Goal: Task Accomplishment & Management: Manage account settings

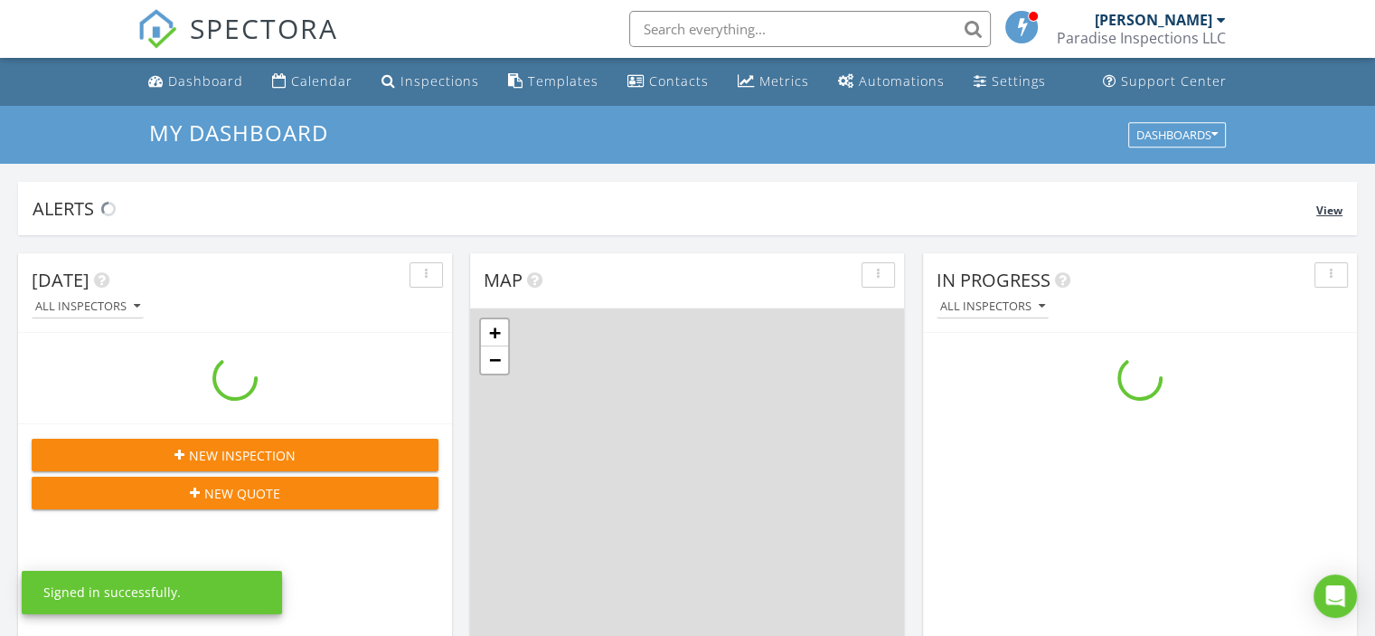
scroll to position [1674, 1403]
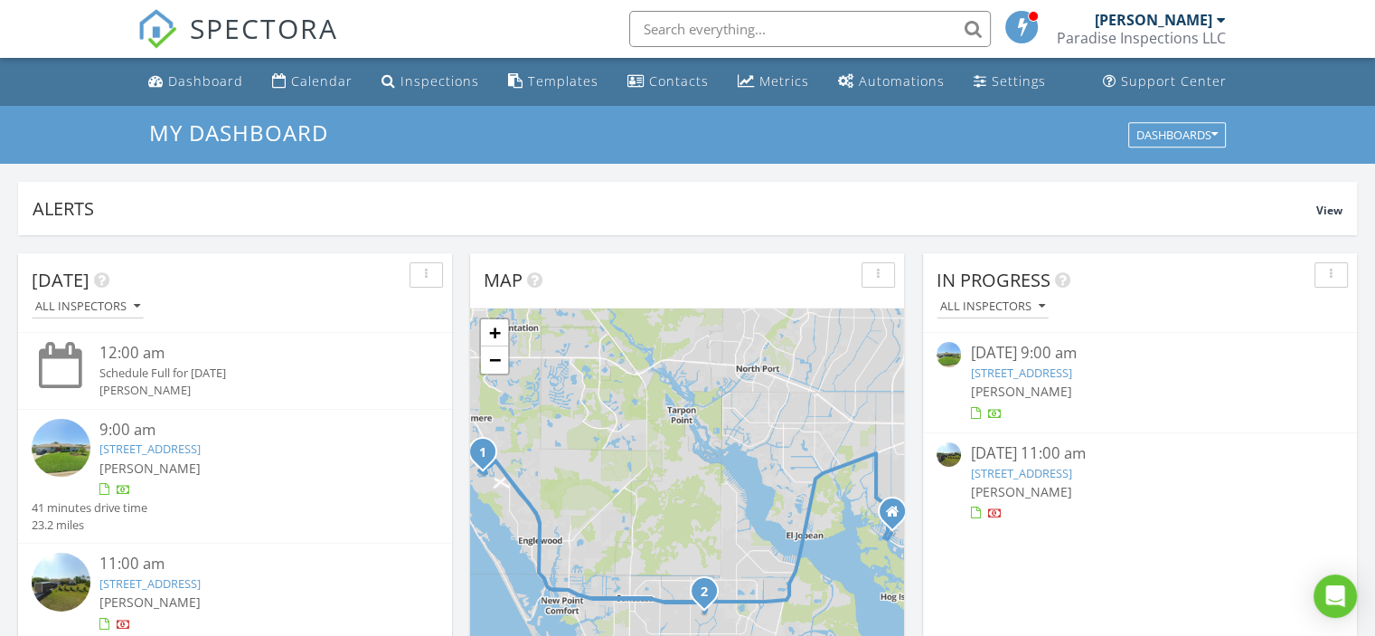
click at [1021, 373] on link "443 Firethorn Ave, Englewood, FL 34223" at bounding box center [1020, 372] width 101 height 16
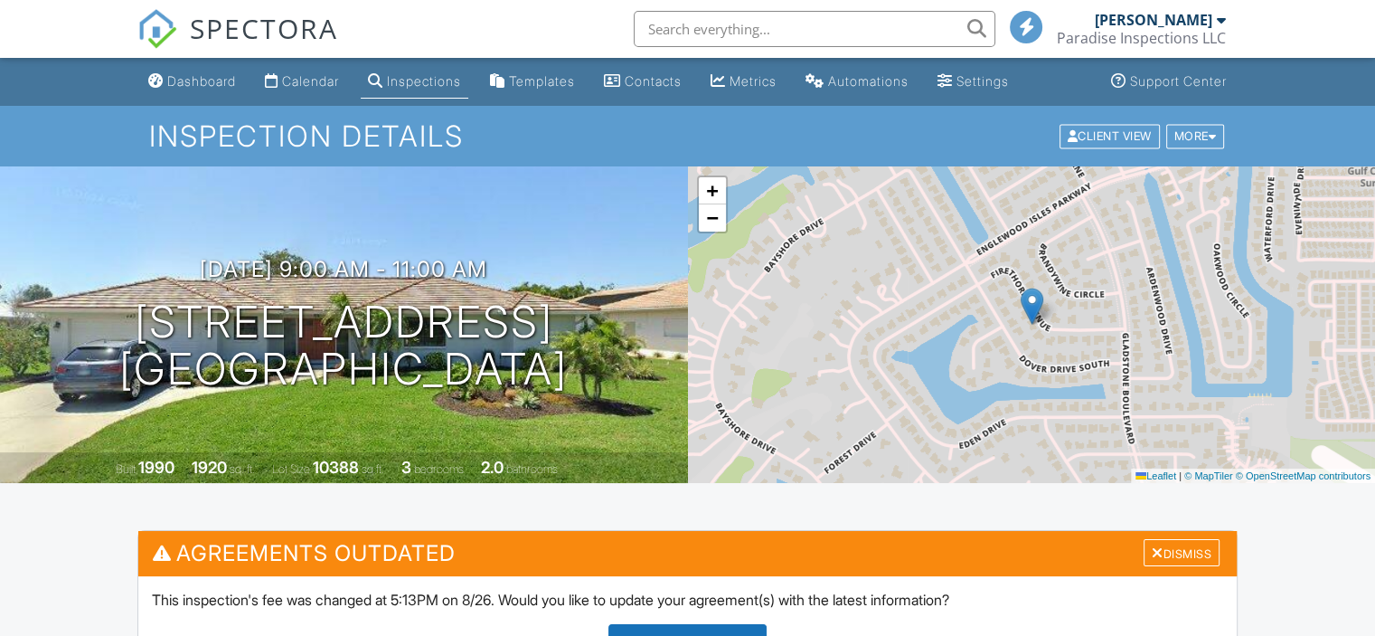
scroll to position [452, 0]
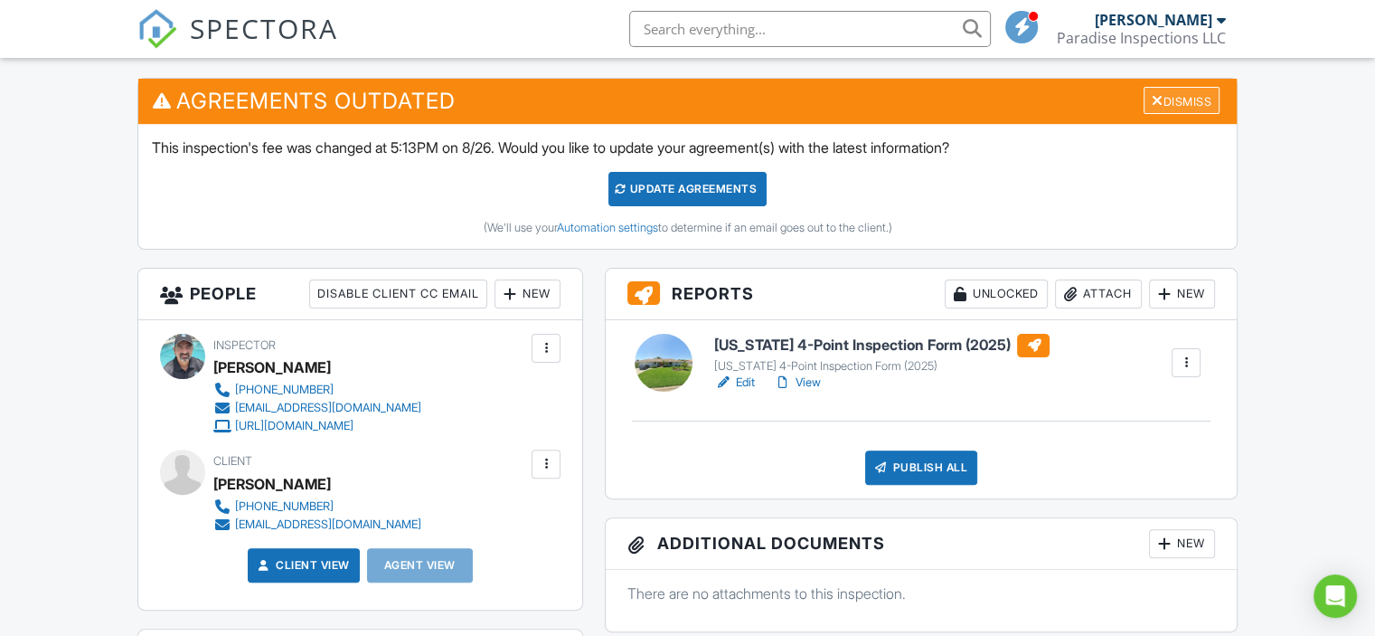
click at [1152, 99] on div at bounding box center [1158, 100] width 12 height 14
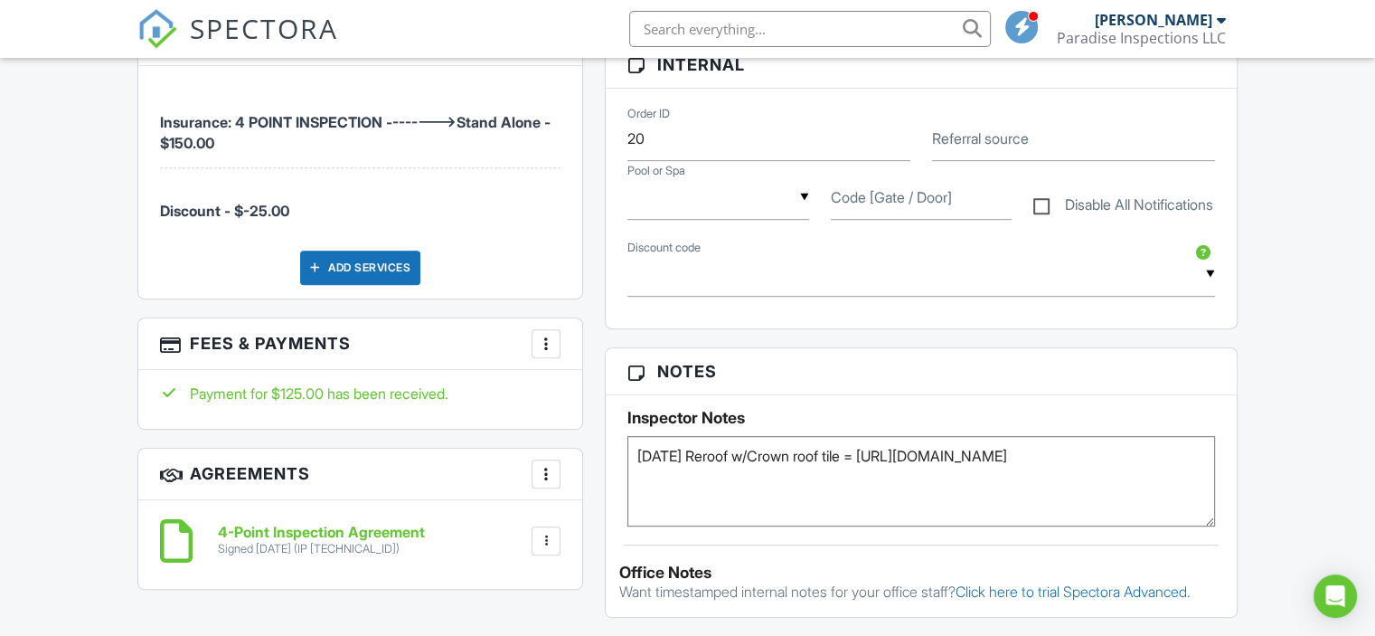
scroll to position [904, 0]
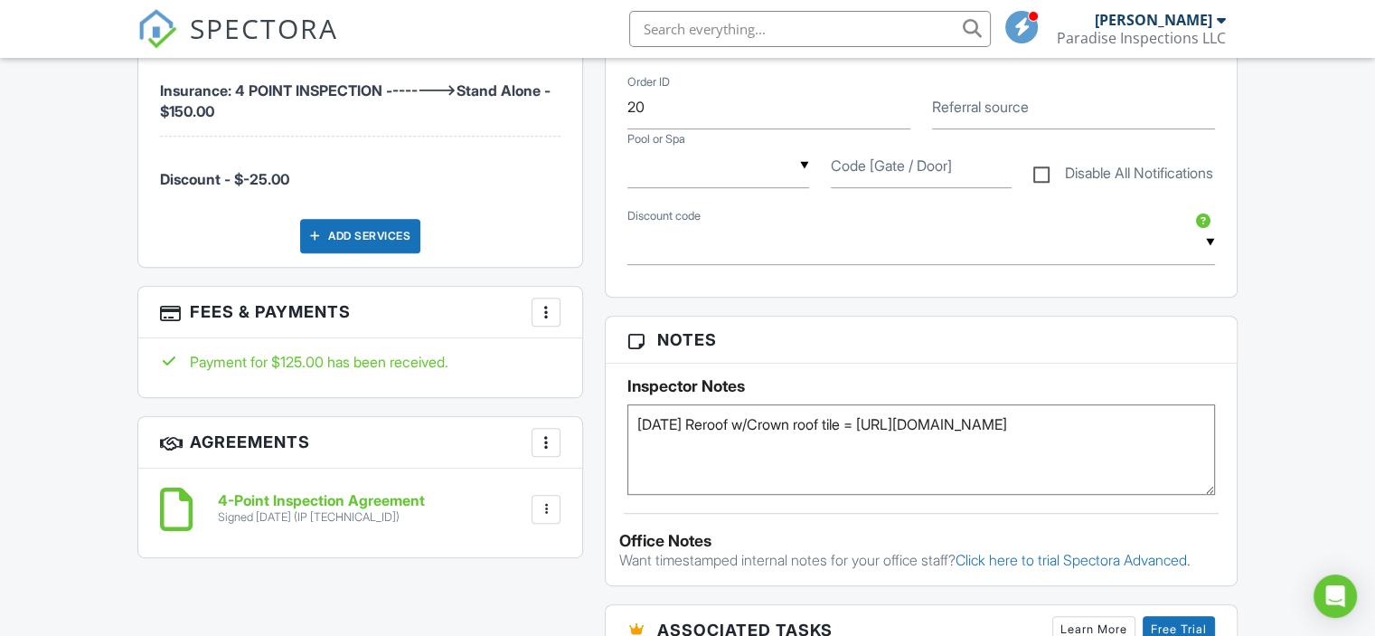
drag, startPoint x: 1081, startPoint y: 423, endPoint x: 886, endPoint y: 418, distance: 194.5
click at [886, 418] on textarea "1/12/2021 Reroof w/Crown roof tile = https://building.scgov.net/" at bounding box center [922, 449] width 588 height 90
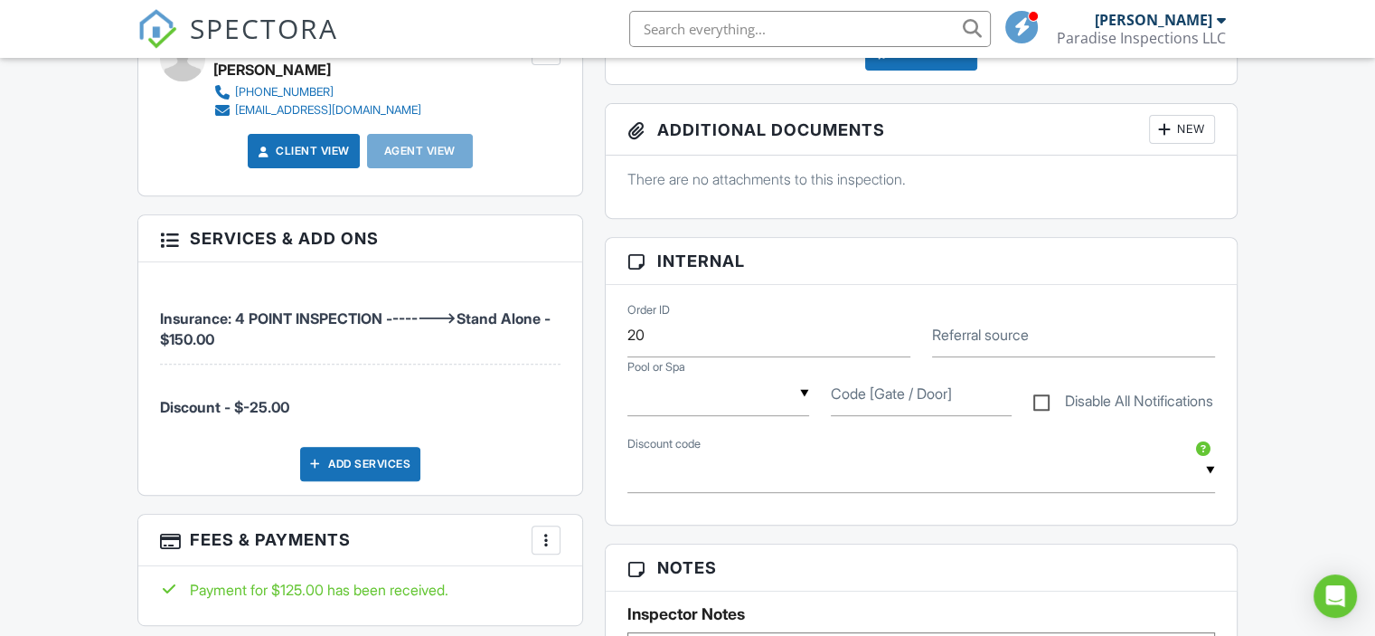
scroll to position [452, 0]
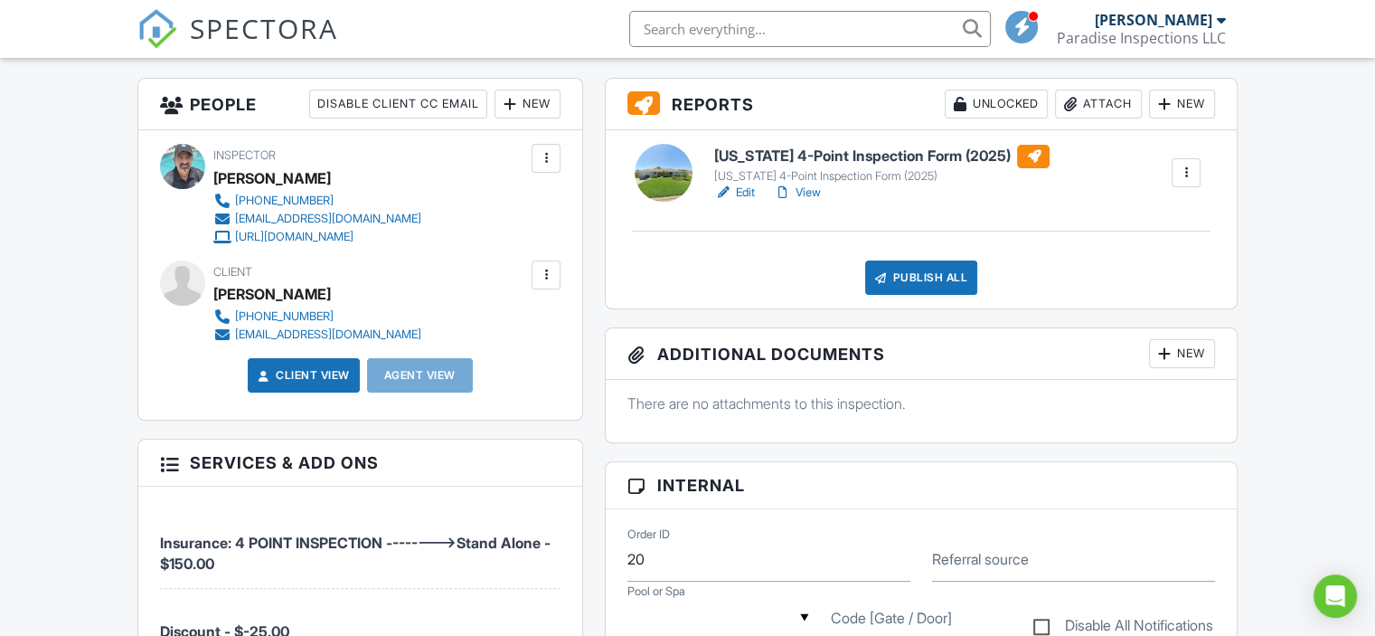
click at [839, 151] on h6 "[US_STATE] 4-Point Inspection Form (2025)" at bounding box center [881, 157] width 335 height 24
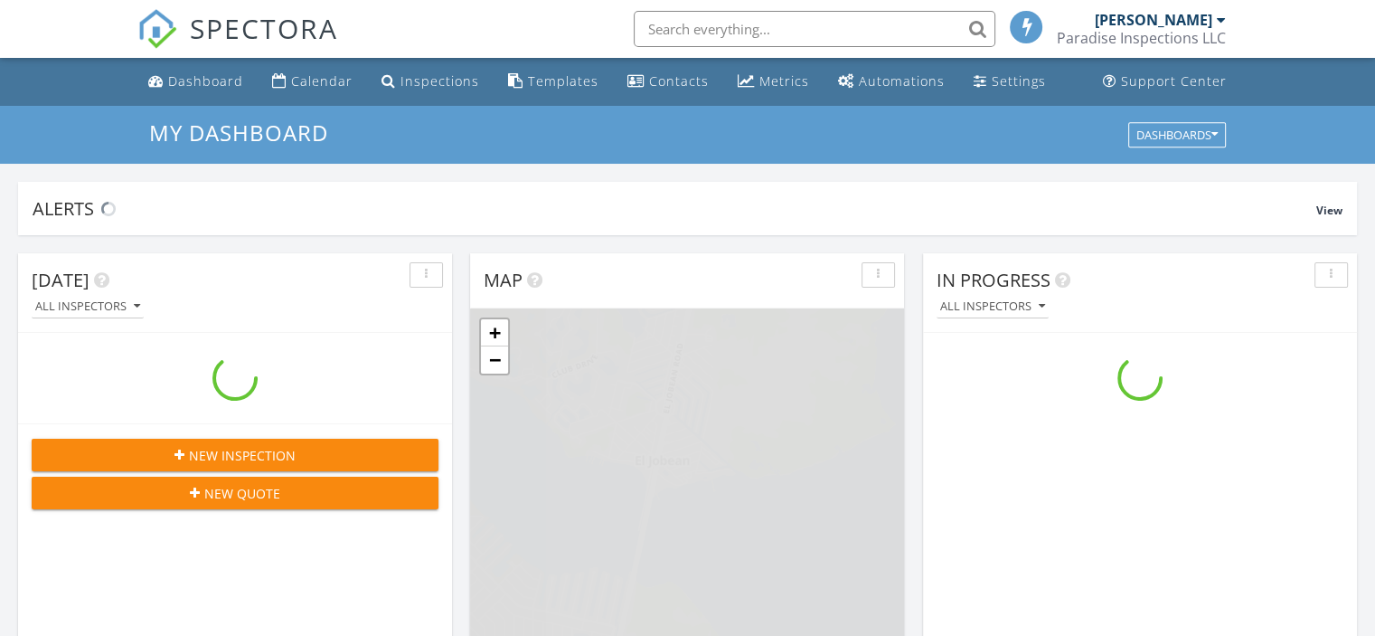
scroll to position [1674, 1403]
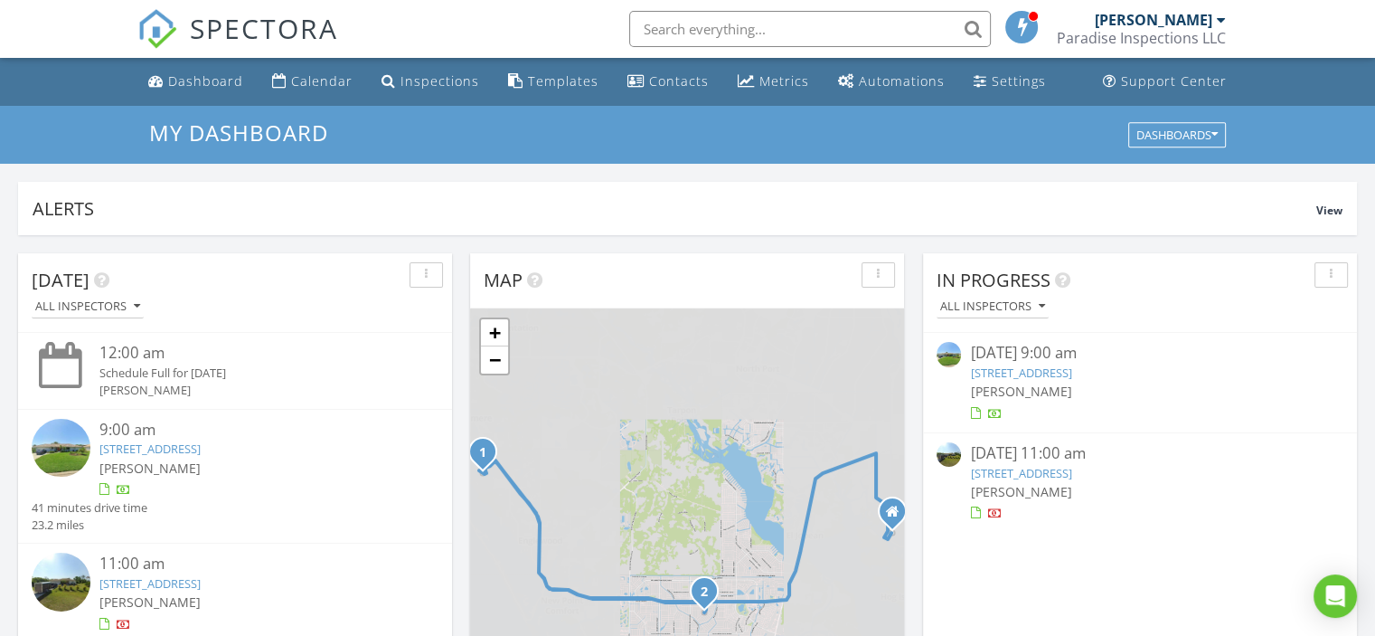
click at [1072, 368] on link "443 Firethorn Ave, Englewood, FL 34223" at bounding box center [1020, 372] width 101 height 16
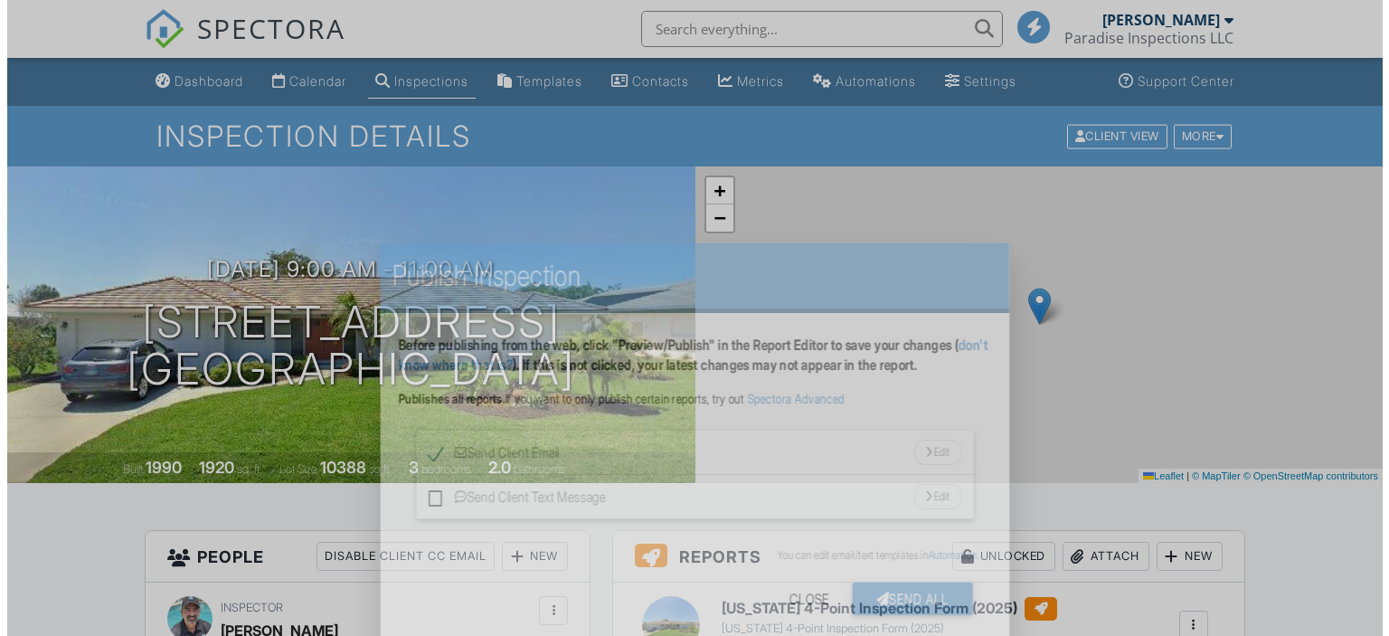
scroll to position [271, 0]
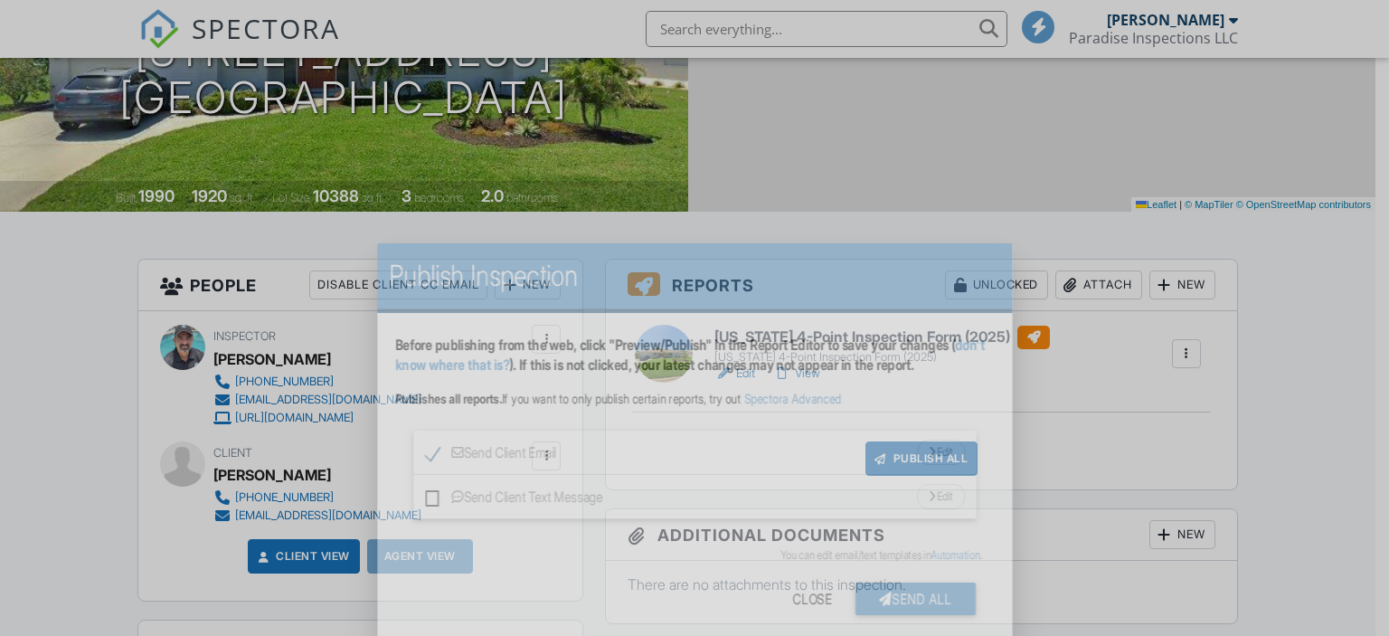
click at [976, 582] on div "Send All" at bounding box center [915, 598] width 120 height 33
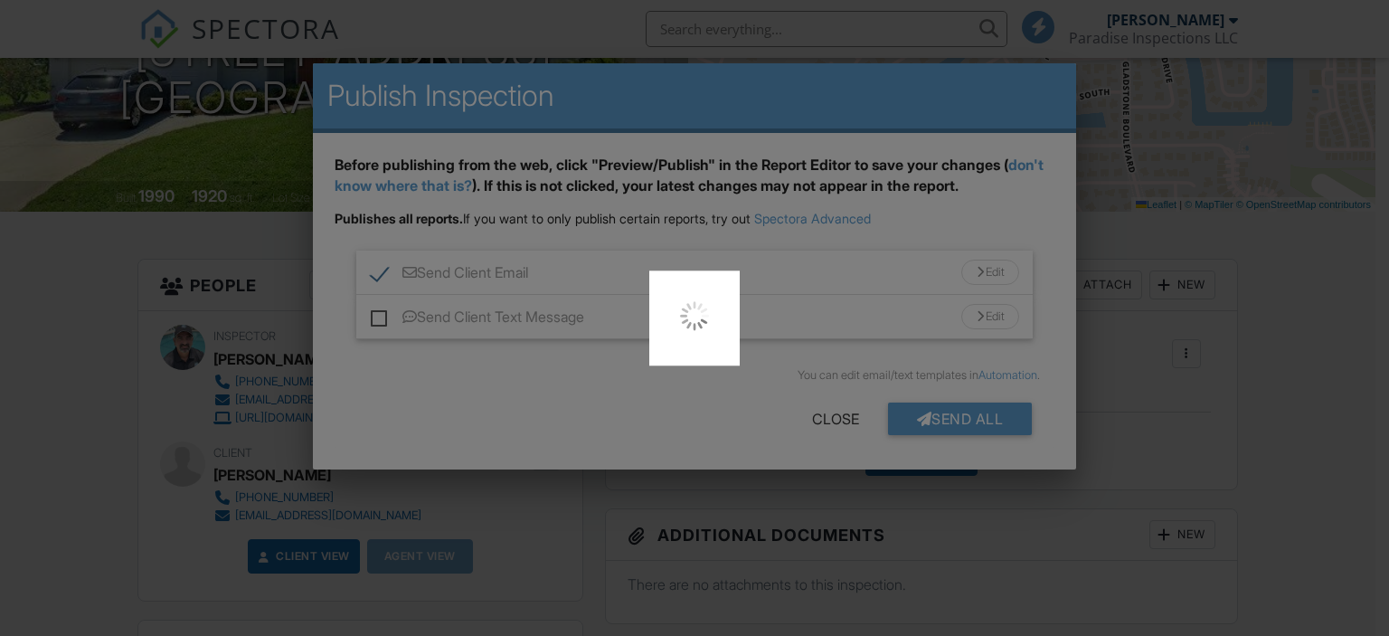
scroll to position [0, 0]
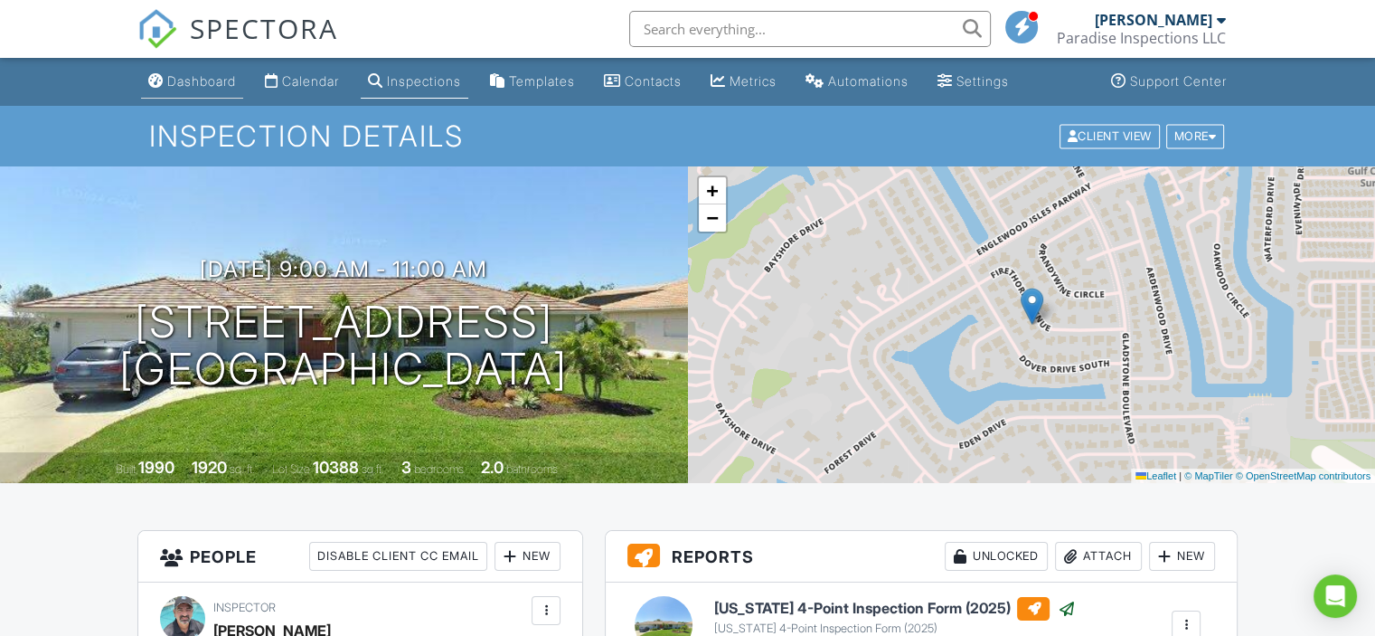
click at [192, 85] on div "Dashboard" at bounding box center [201, 80] width 69 height 15
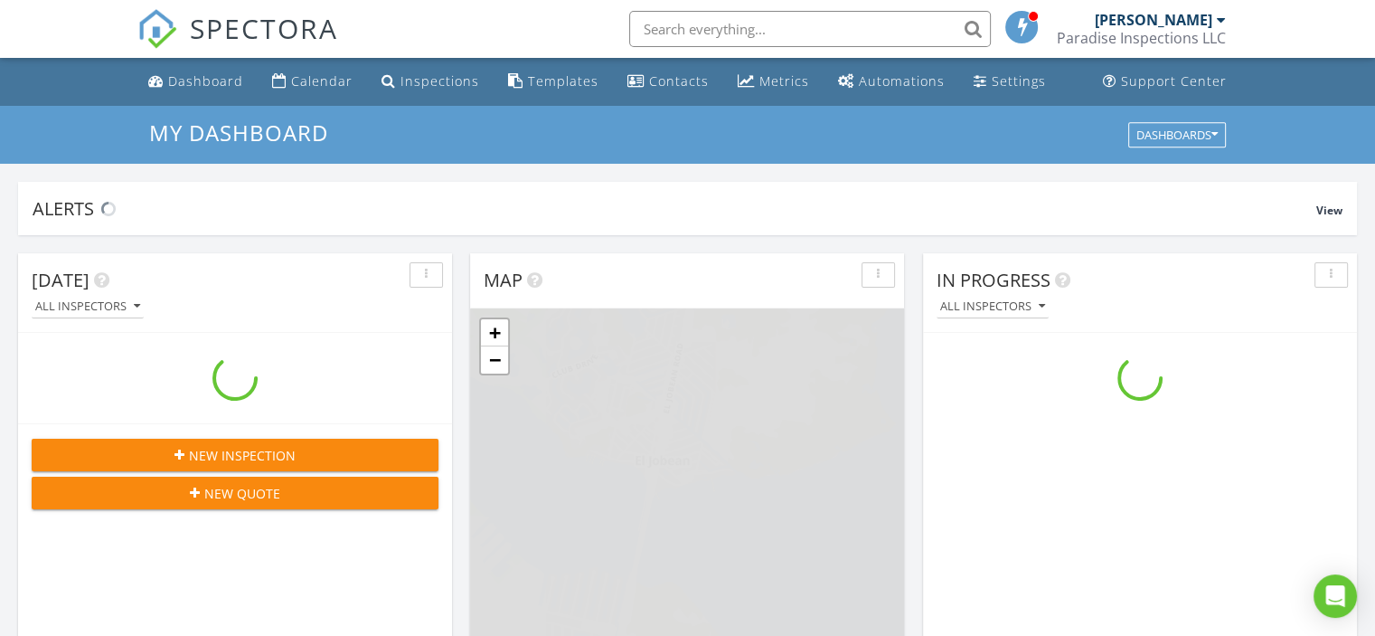
scroll to position [1674, 1403]
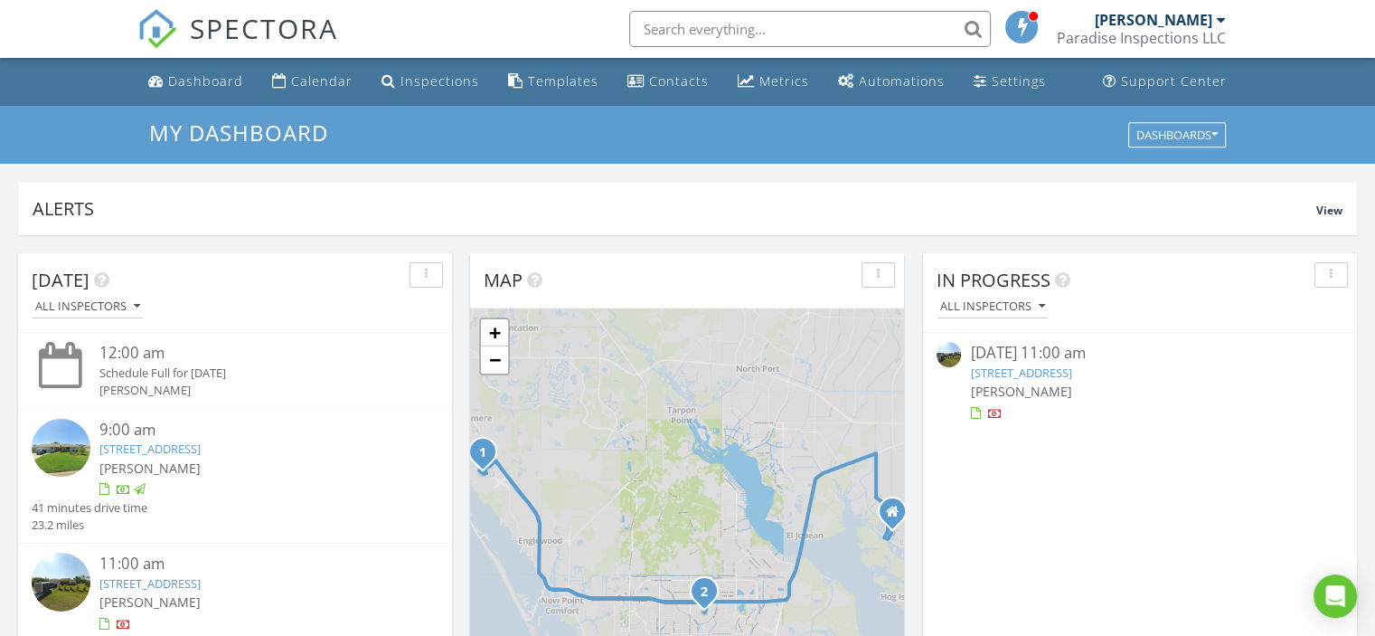
click at [1072, 373] on link "11317 Oceanspray Blvd, Englewood, FL 34224" at bounding box center [1020, 372] width 101 height 16
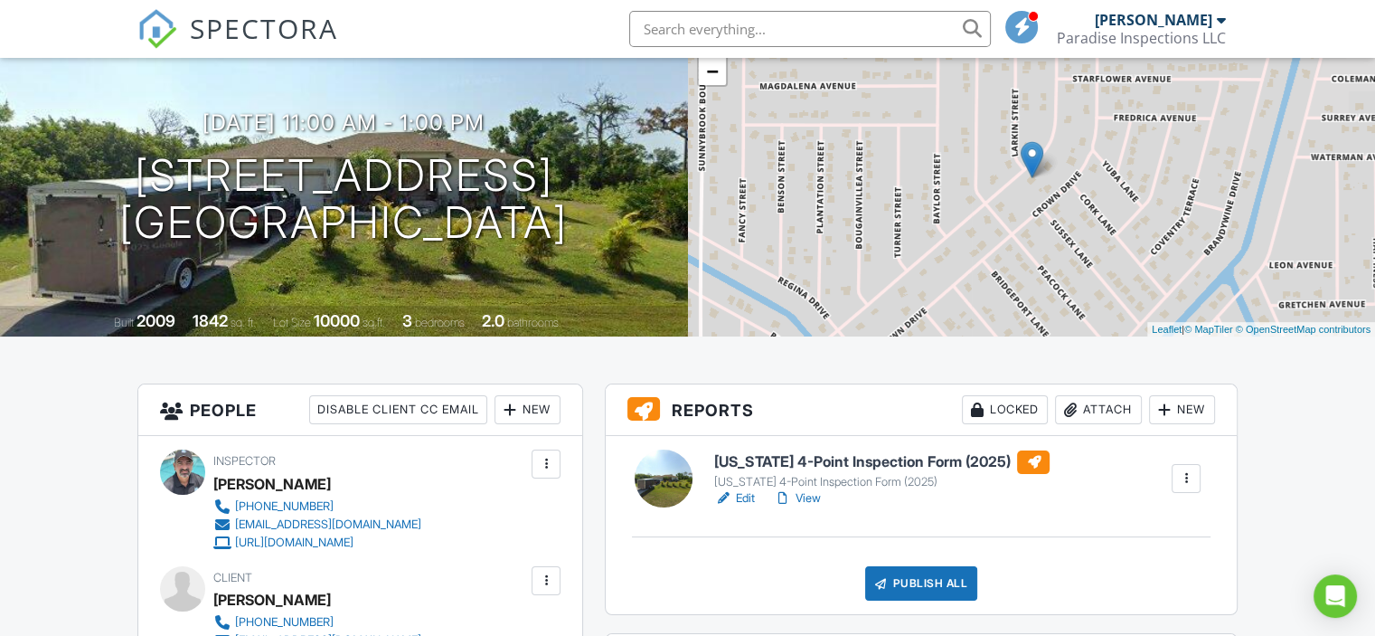
scroll to position [181, 0]
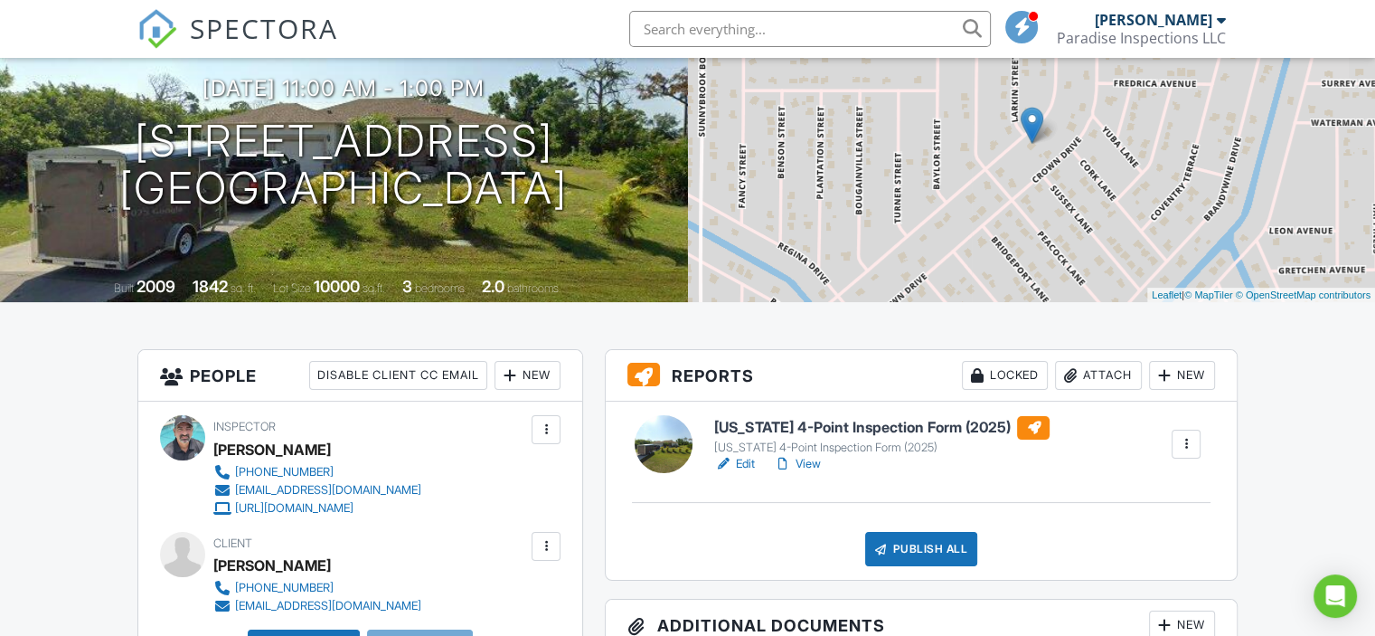
click at [853, 421] on h6 "Florida 4-Point Inspection Form (2025)" at bounding box center [881, 428] width 335 height 24
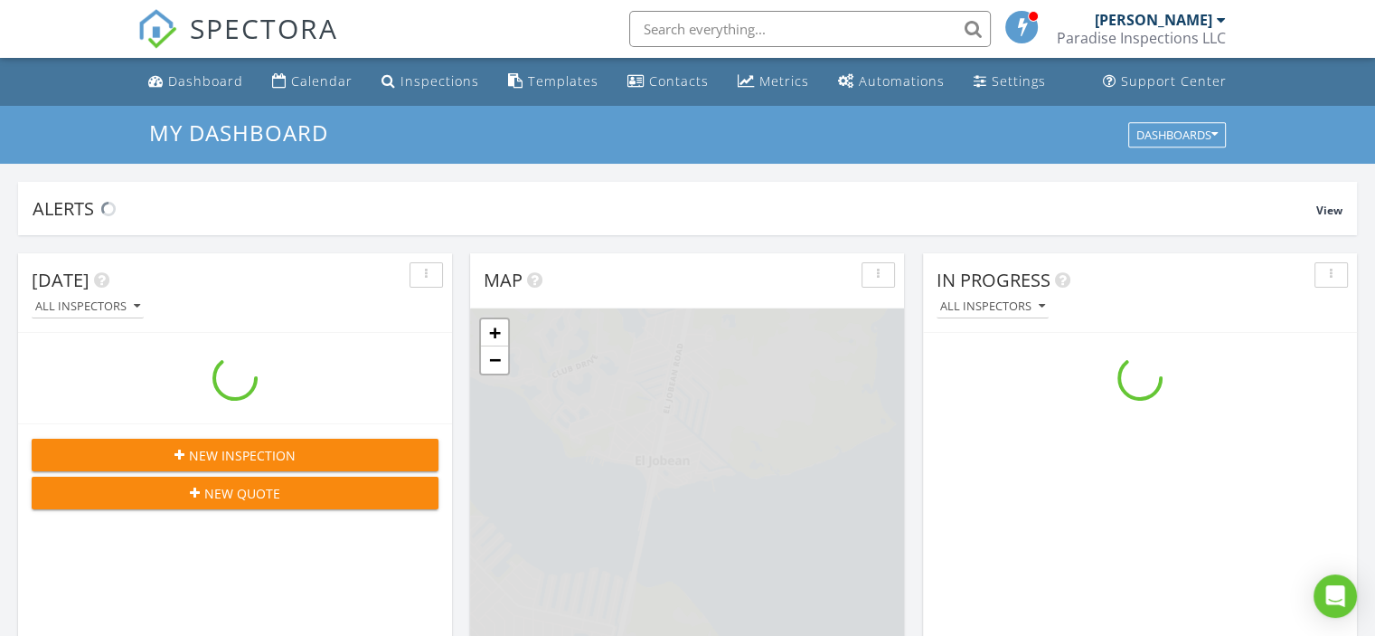
scroll to position [1674, 1403]
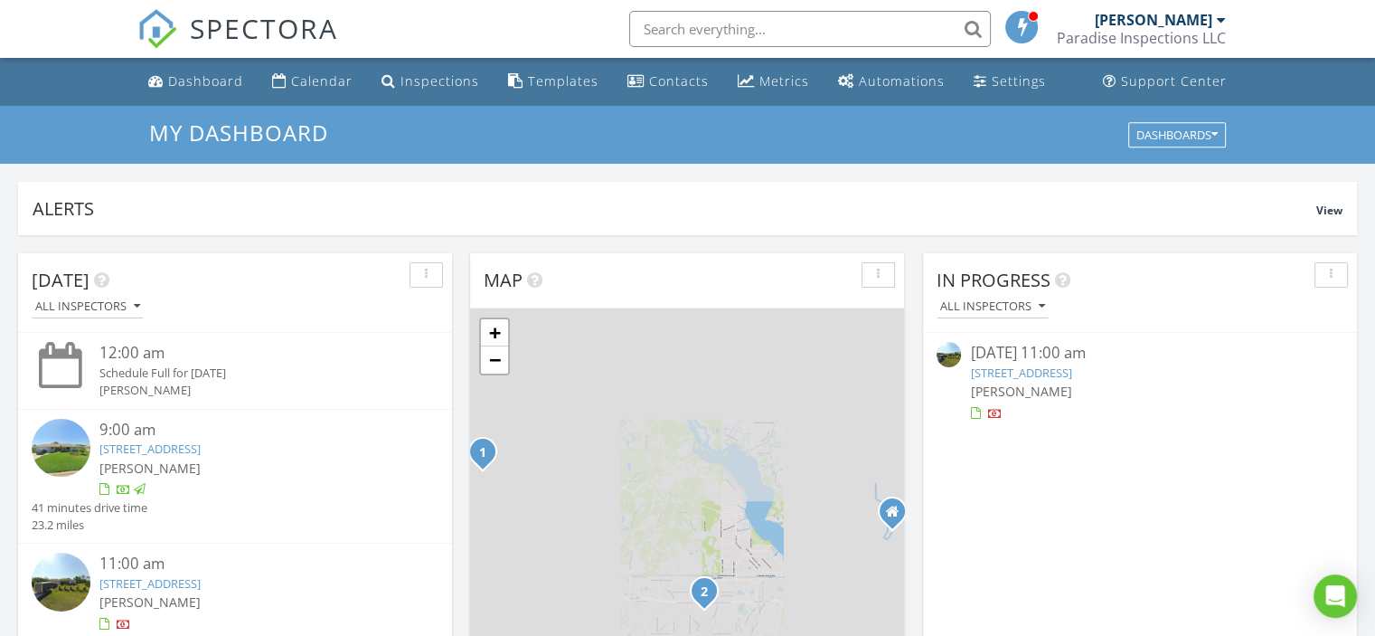
click at [1072, 374] on link "[STREET_ADDRESS]" at bounding box center [1020, 372] width 101 height 16
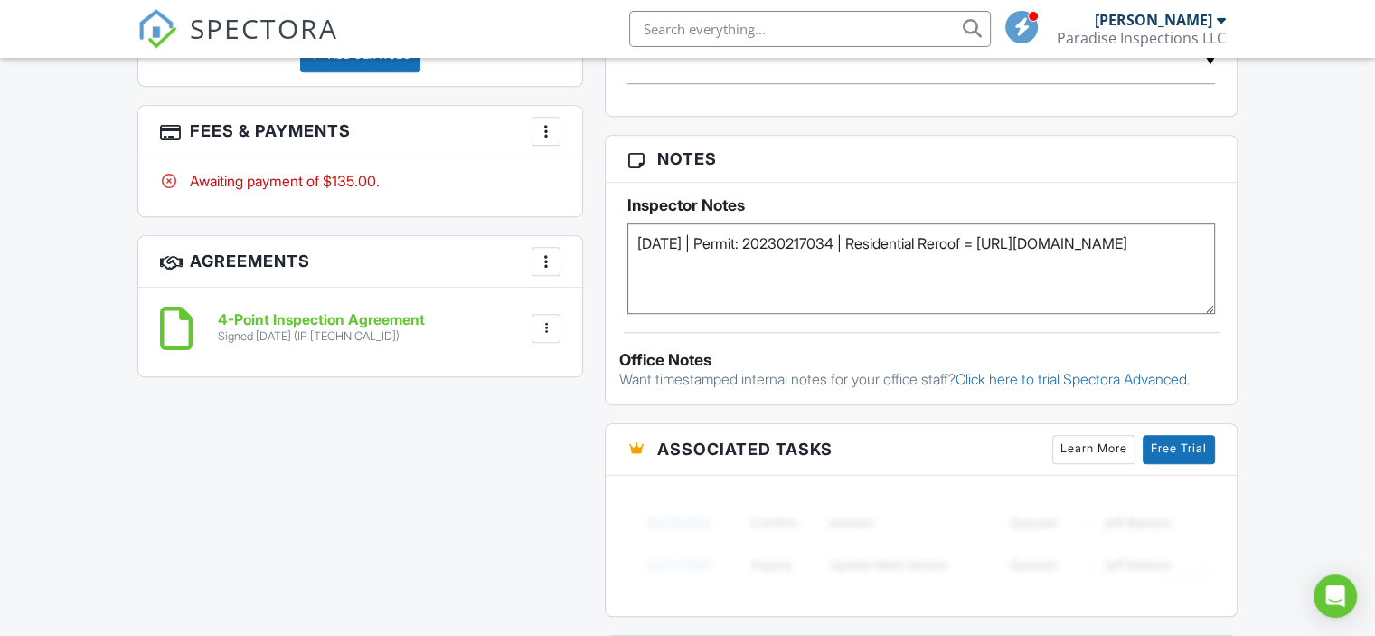
drag, startPoint x: 1024, startPoint y: 245, endPoint x: 1075, endPoint y: 299, distance: 74.8
click at [1075, 299] on textarea "02/17/2023 | Permit: 20230217034 | Residential Reroof = https://aca-prod.accela…" at bounding box center [922, 268] width 588 height 90
drag, startPoint x: 1073, startPoint y: 281, endPoint x: 1293, endPoint y: 254, distance: 221.4
click at [1293, 254] on div "Dashboard Calendar Inspections Templates Contacts Metrics Automations Settings …" at bounding box center [687, 248] width 1375 height 2551
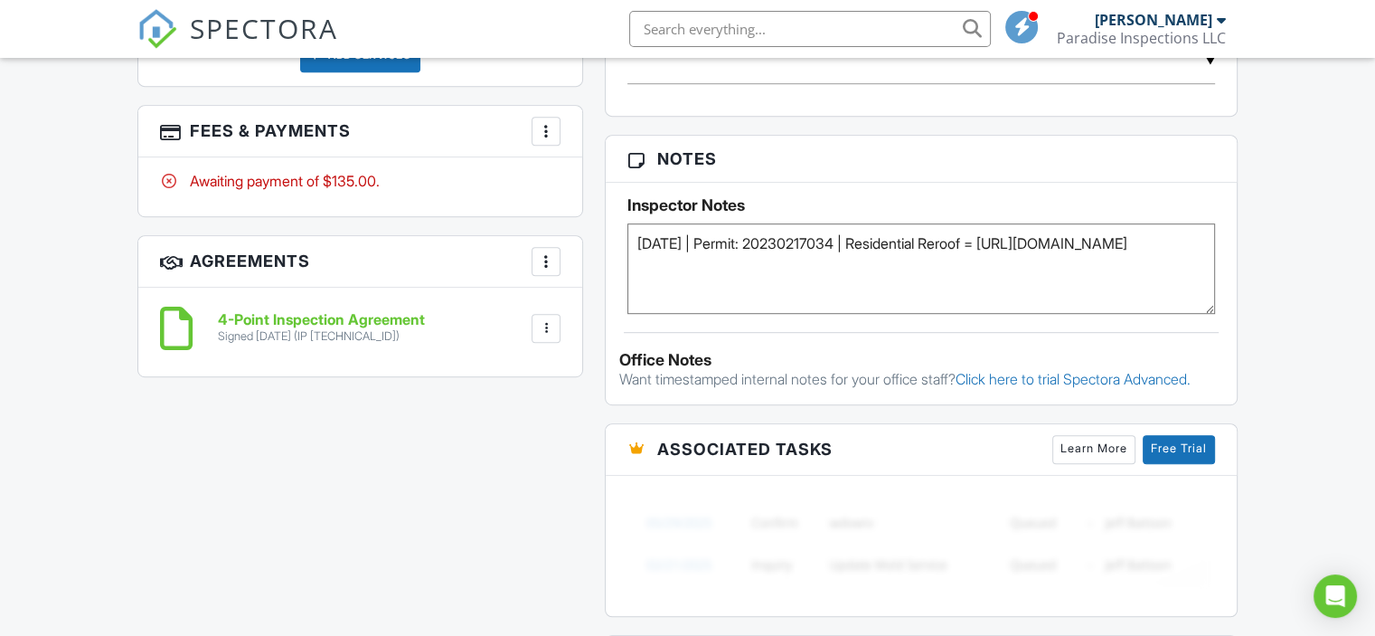
drag, startPoint x: 1025, startPoint y: 241, endPoint x: 1230, endPoint y: 325, distance: 220.6
click at [1267, 332] on div "Dashboard Calendar Inspections Templates Contacts Metrics Automations Settings …" at bounding box center [687, 248] width 1375 height 2551
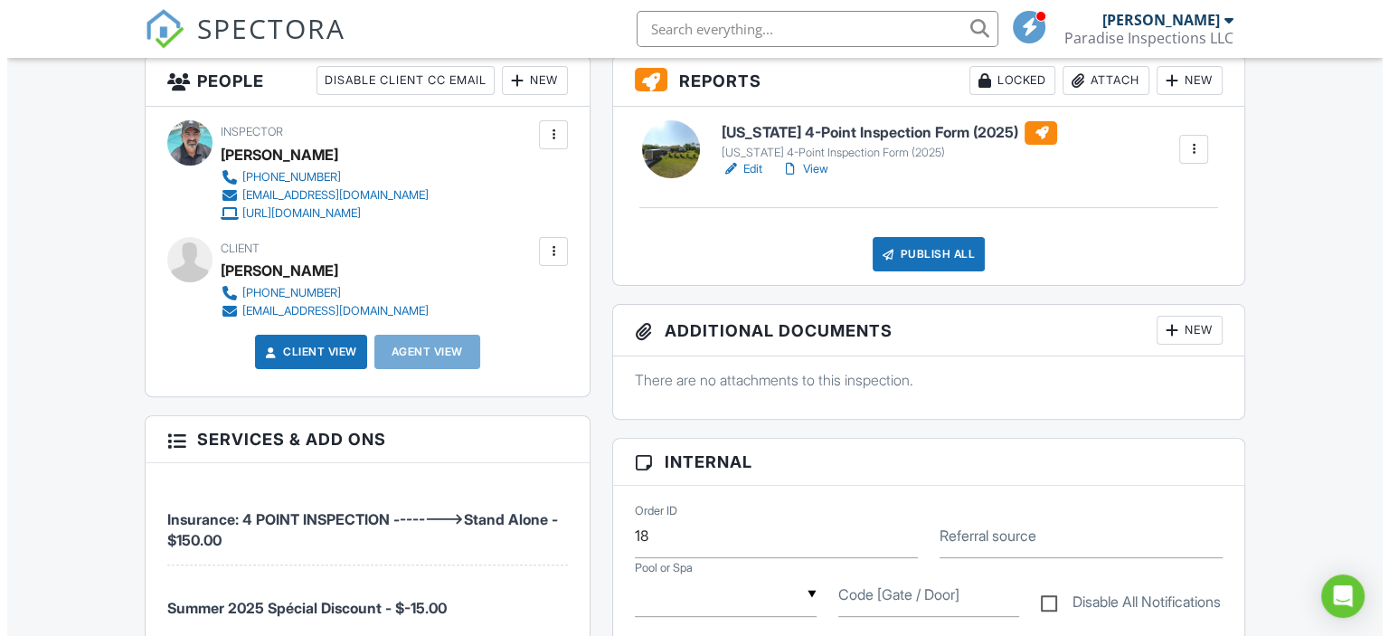
scroll to position [181, 0]
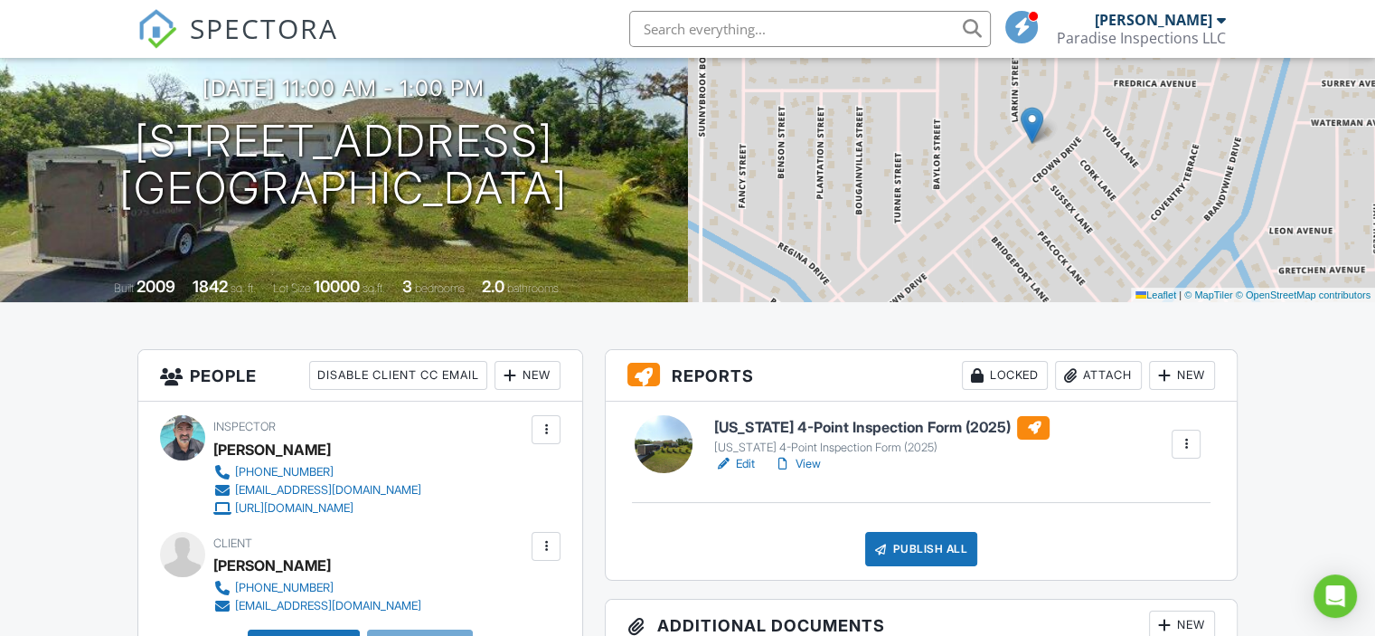
click at [914, 534] on div "Publish All" at bounding box center [921, 549] width 113 height 34
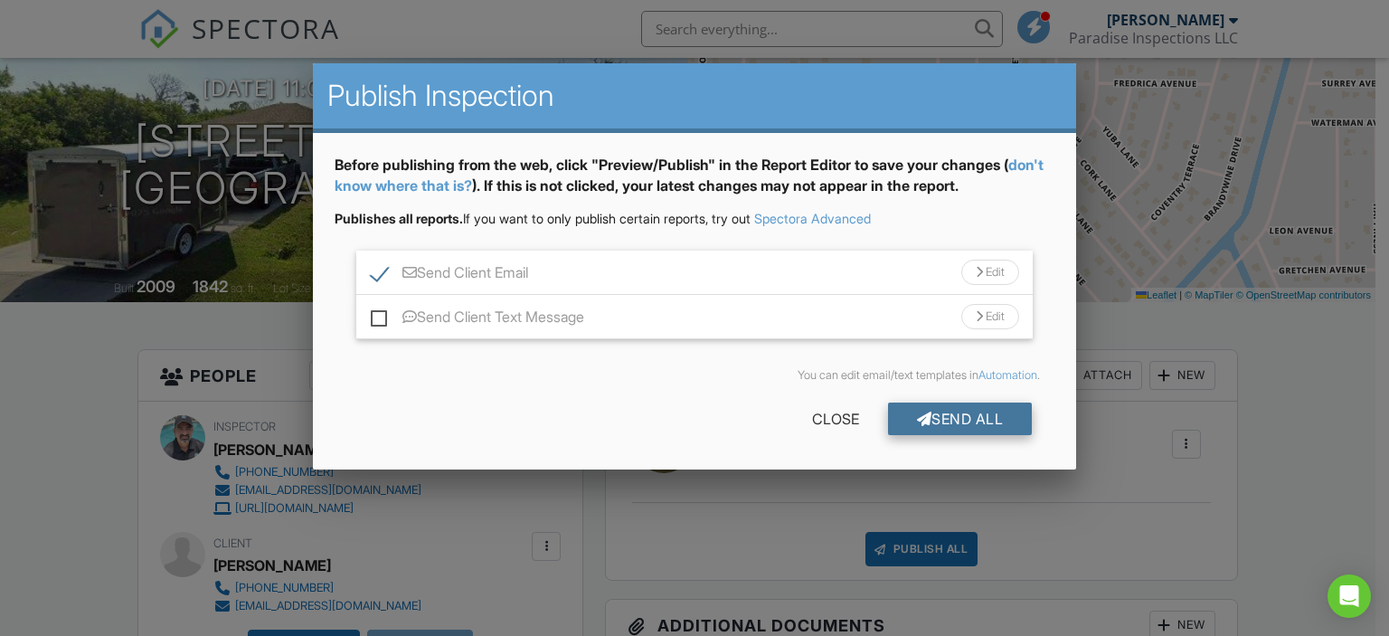
click at [999, 429] on div "Send All" at bounding box center [960, 418] width 145 height 33
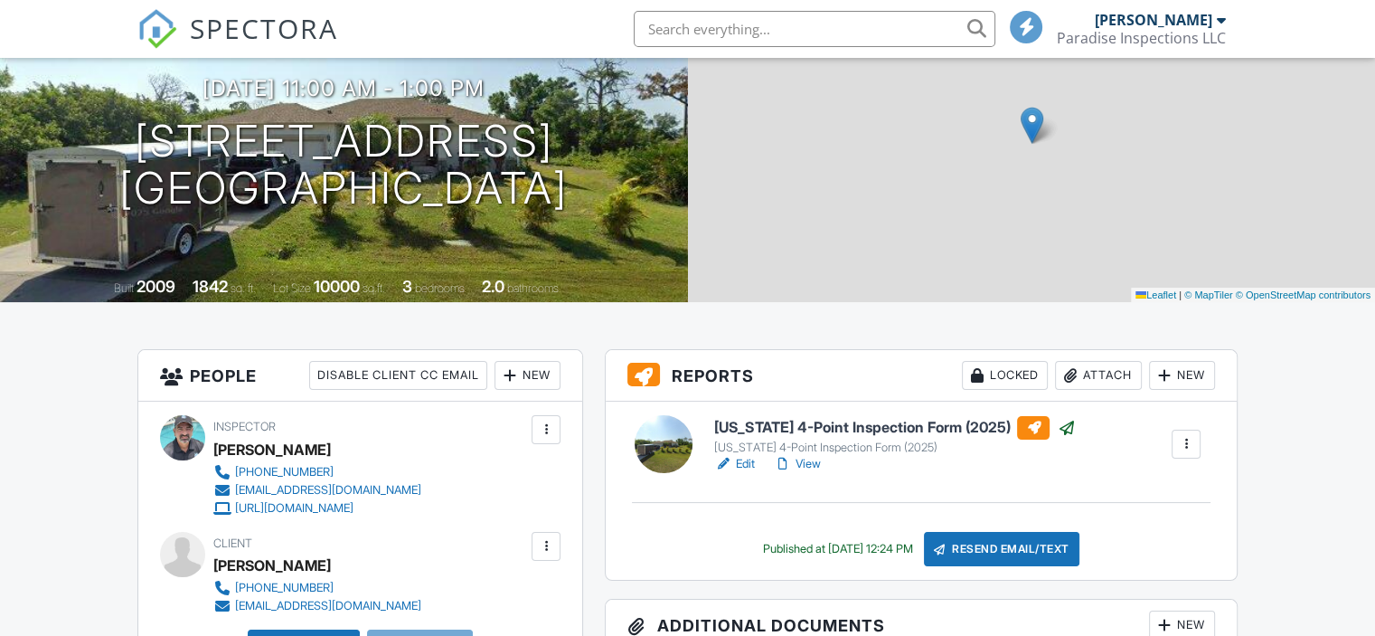
click at [856, 426] on h6 "[US_STATE] 4-Point Inspection Form (2025)" at bounding box center [894, 428] width 361 height 24
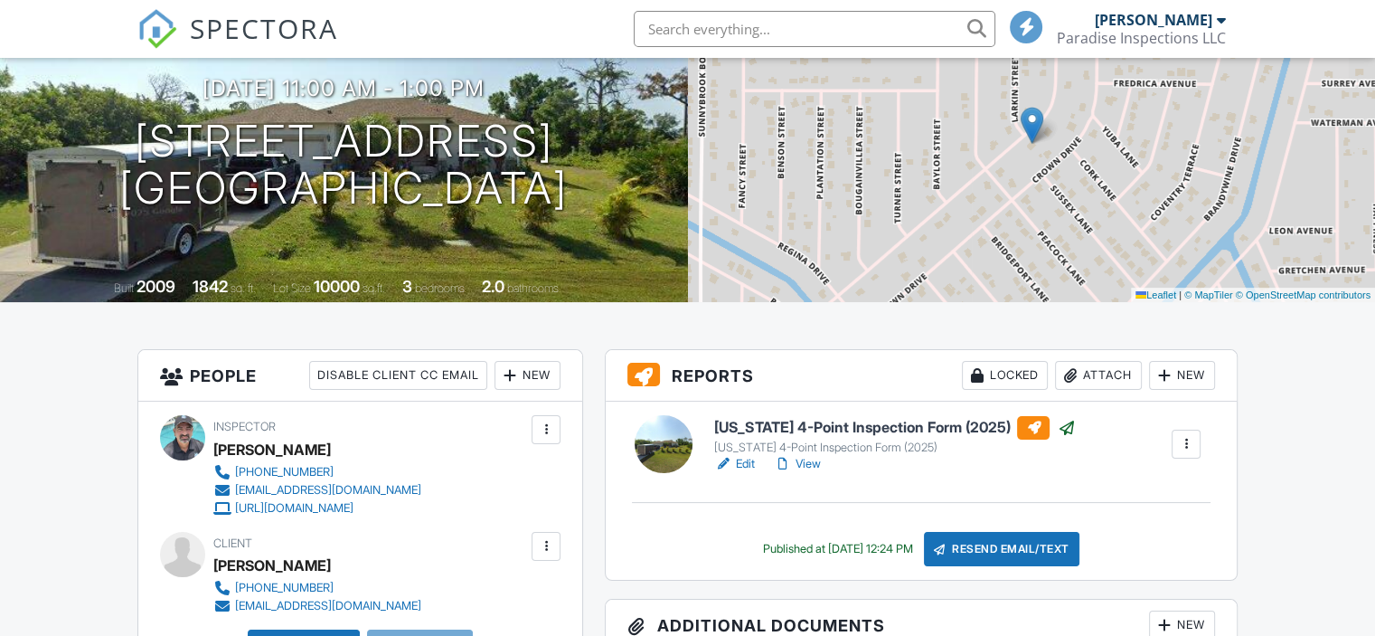
scroll to position [181, 0]
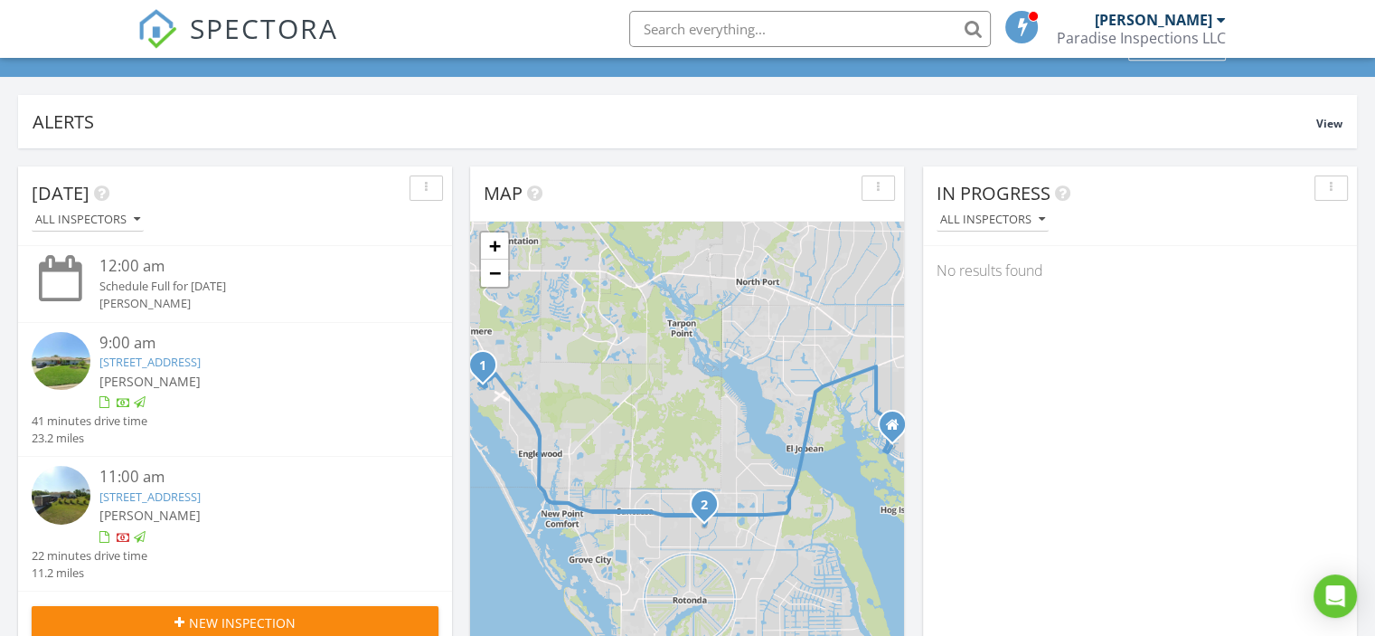
scroll to position [181, 0]
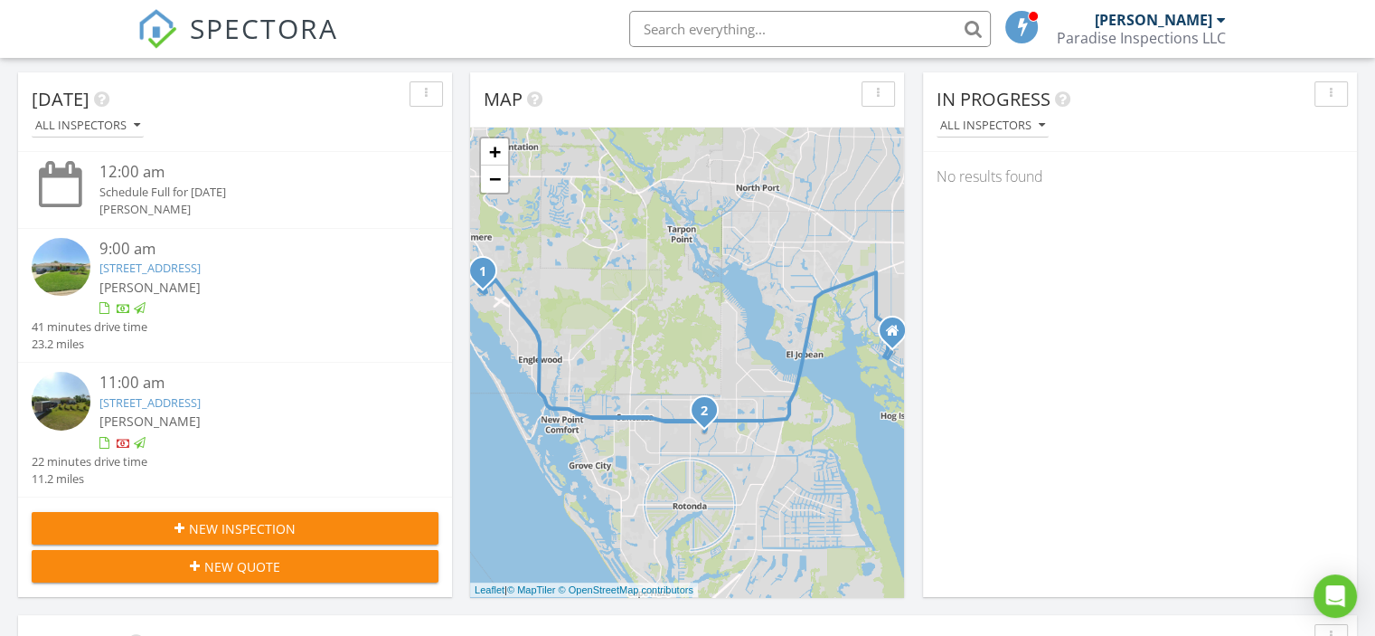
click at [201, 400] on link "11317 Oceanspray Blvd, Englewood, FL 34224" at bounding box center [149, 402] width 101 height 16
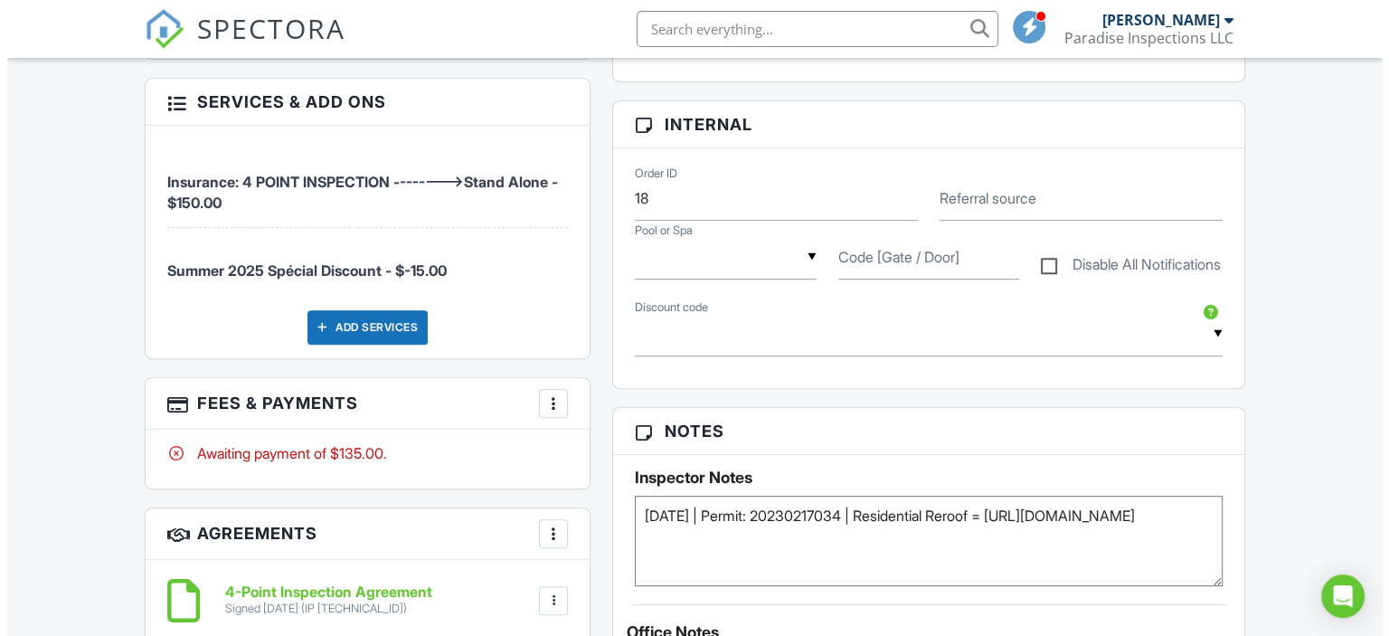
scroll to position [814, 0]
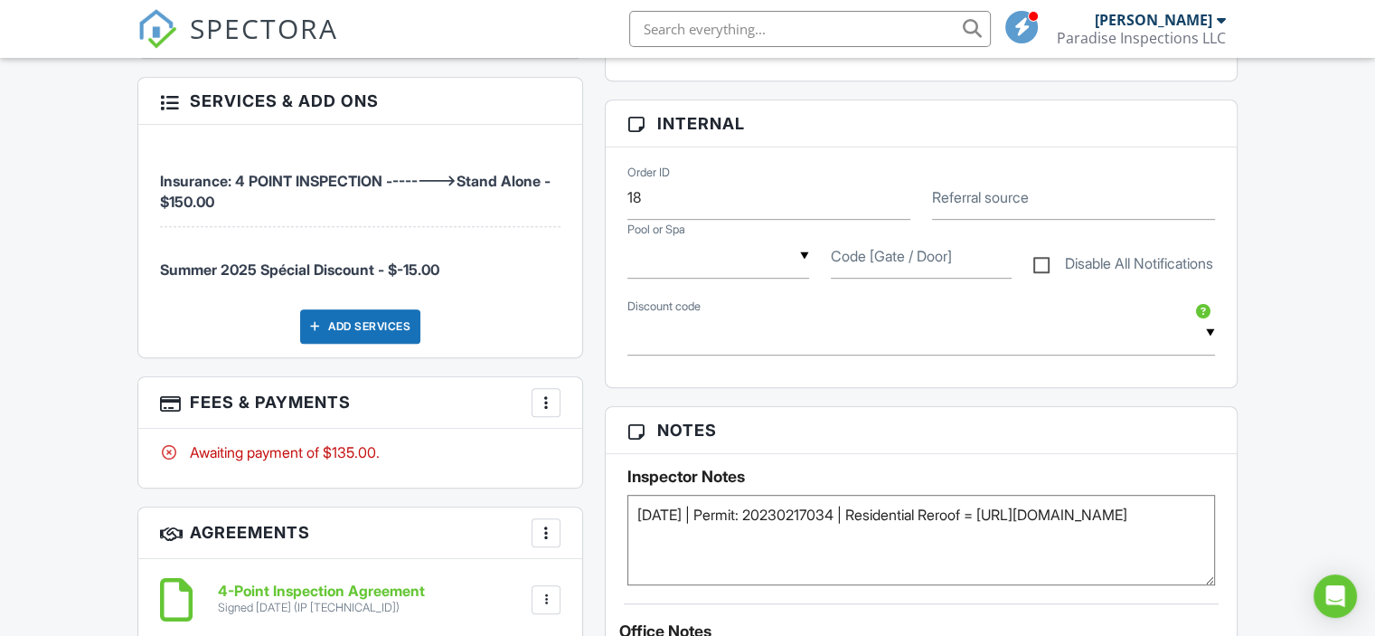
click at [546, 400] on div at bounding box center [546, 402] width 18 height 18
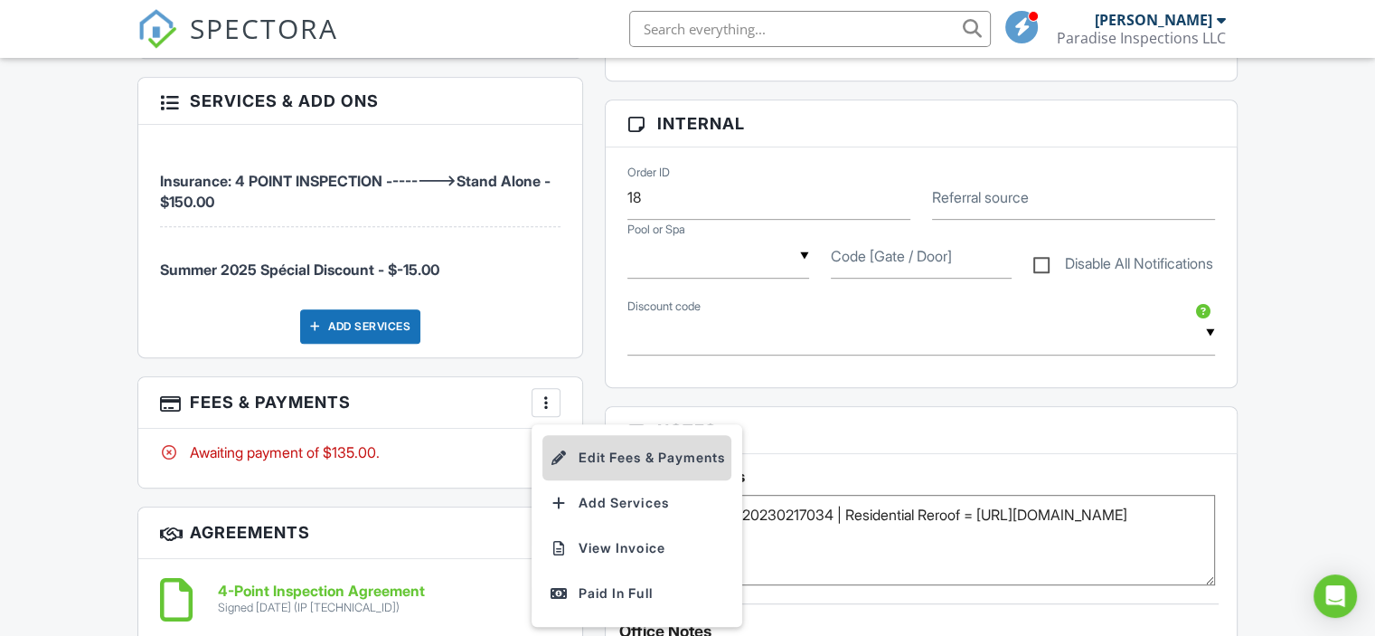
click at [597, 456] on li "Edit Fees & Payments" at bounding box center [637, 457] width 189 height 45
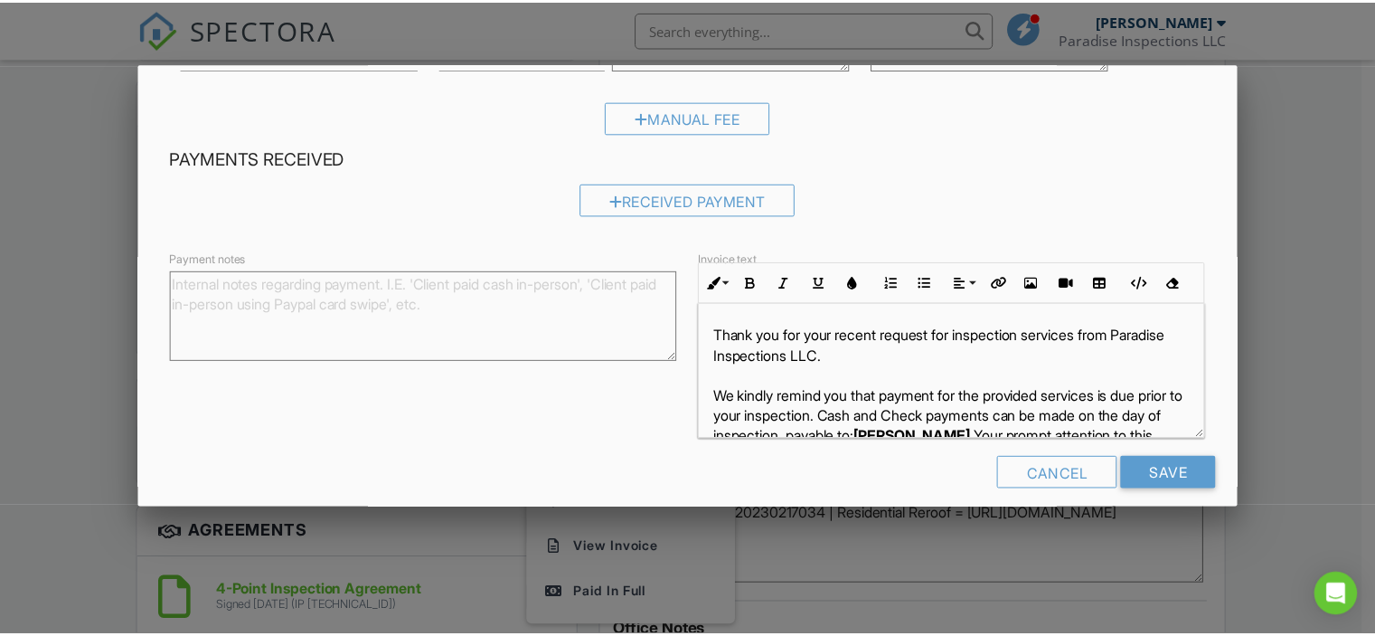
scroll to position [0, 0]
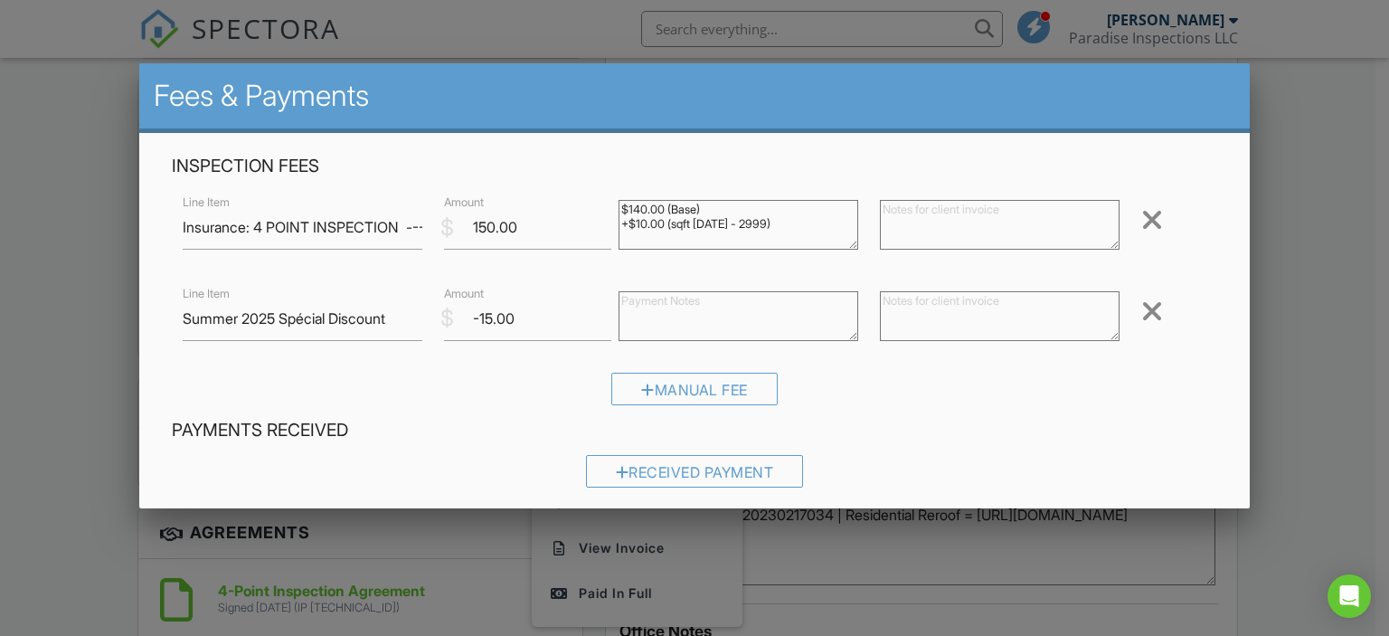
click at [1348, 186] on div at bounding box center [694, 307] width 1389 height 795
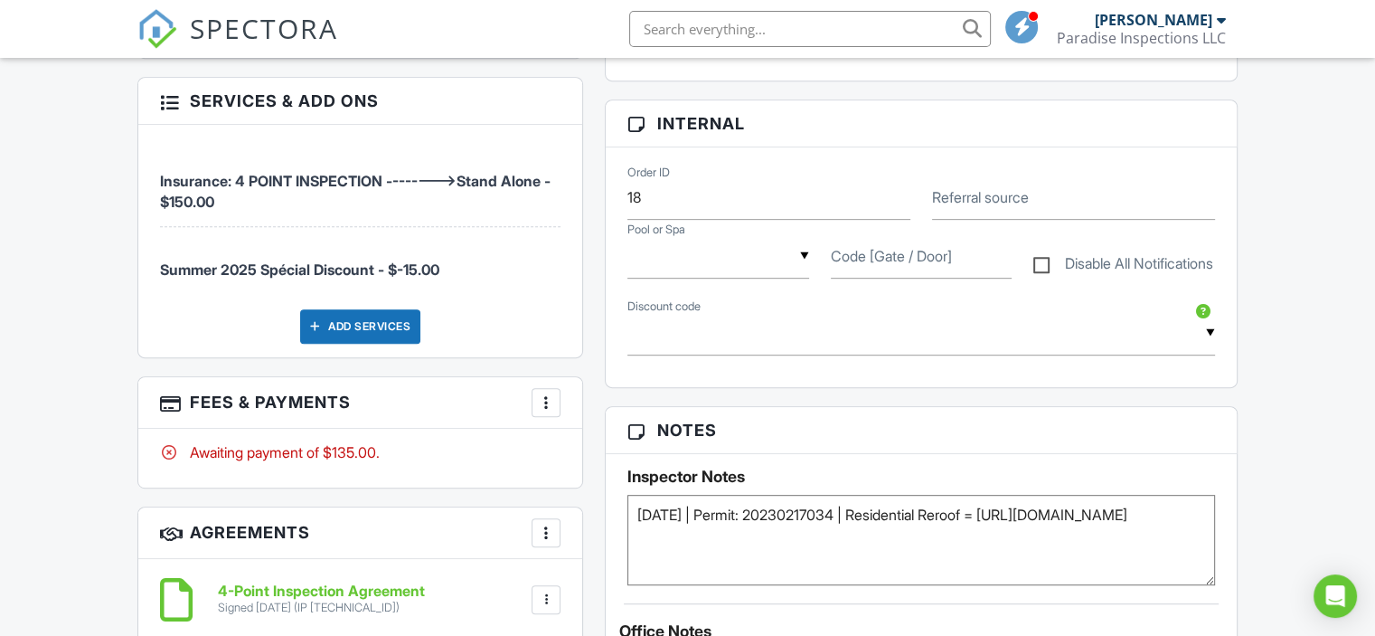
click at [412, 458] on div "Awaiting payment of $135.00." at bounding box center [360, 452] width 401 height 20
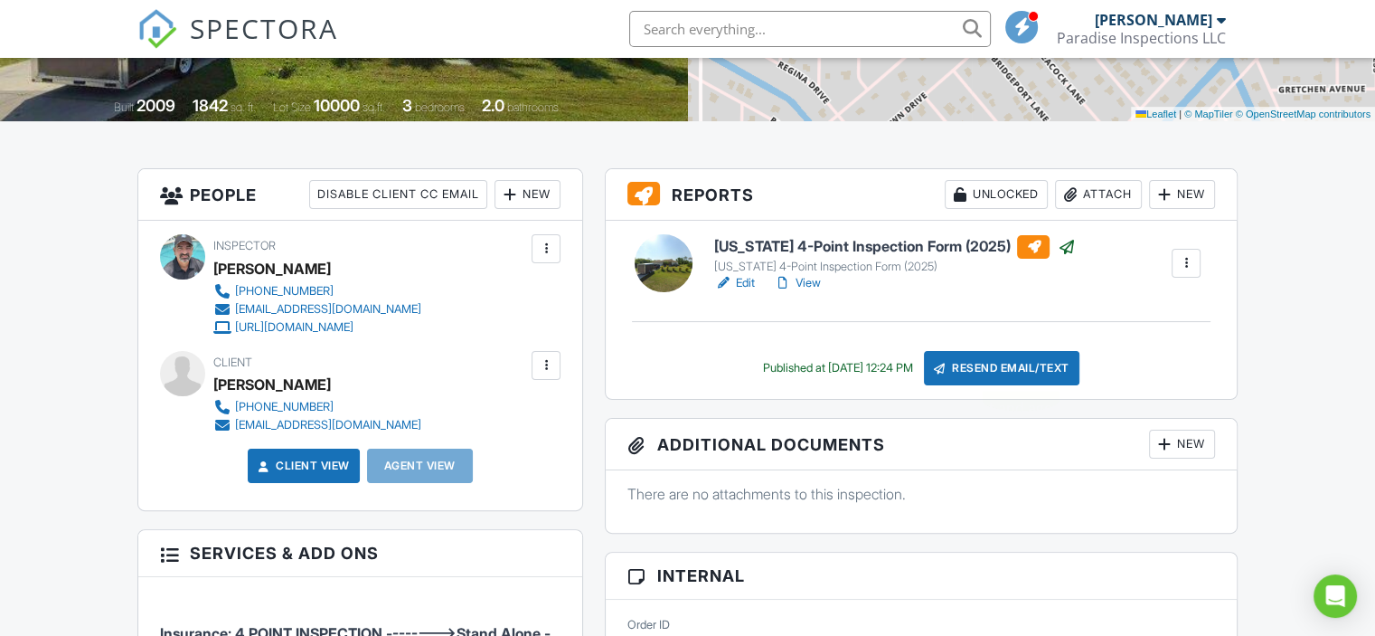
click at [986, 361] on div "Resend Email/Text" at bounding box center [1002, 368] width 156 height 34
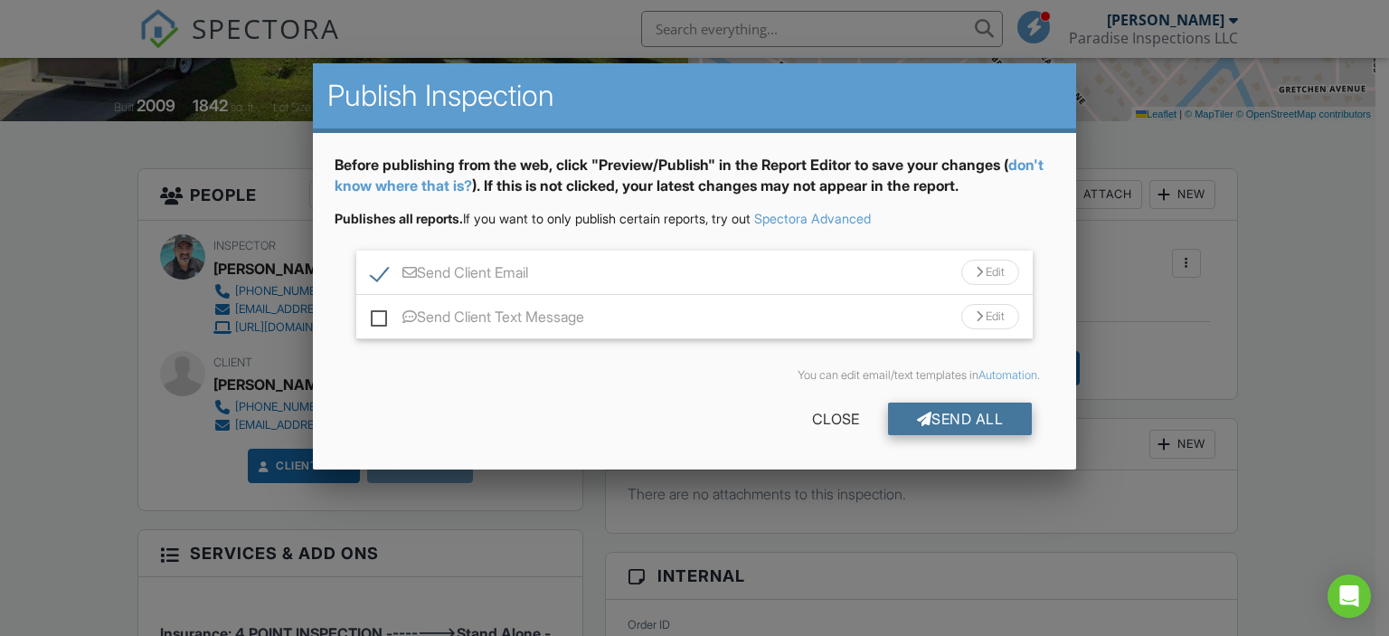
click at [951, 411] on div "Send All" at bounding box center [960, 418] width 145 height 33
